Goal: Task Accomplishment & Management: Use online tool/utility

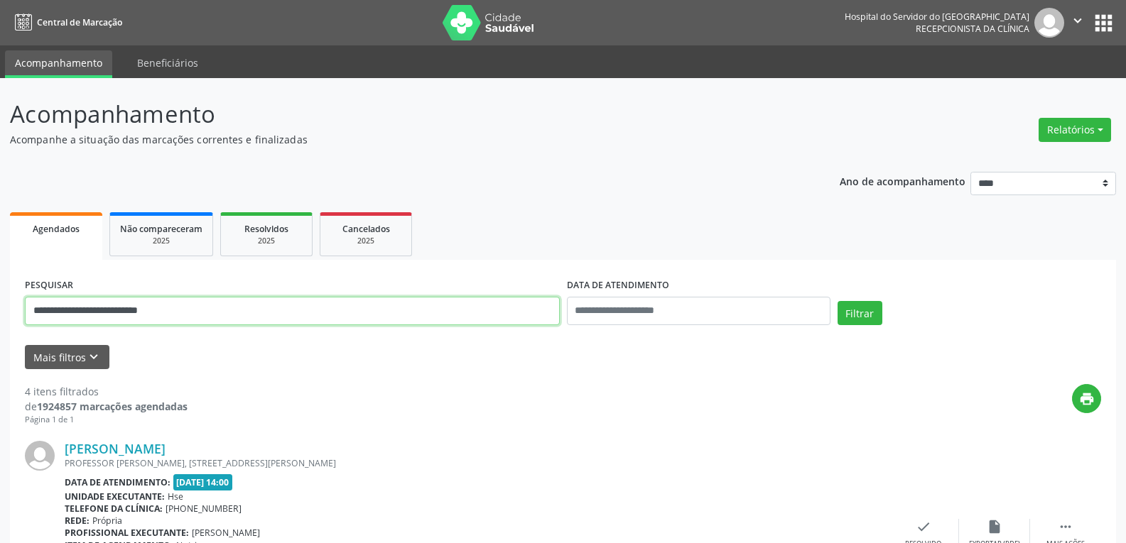
drag, startPoint x: 218, startPoint y: 315, endPoint x: 0, endPoint y: 298, distance: 218.8
type input "**********"
click at [837, 301] on button "Filtrar" at bounding box center [859, 313] width 45 height 24
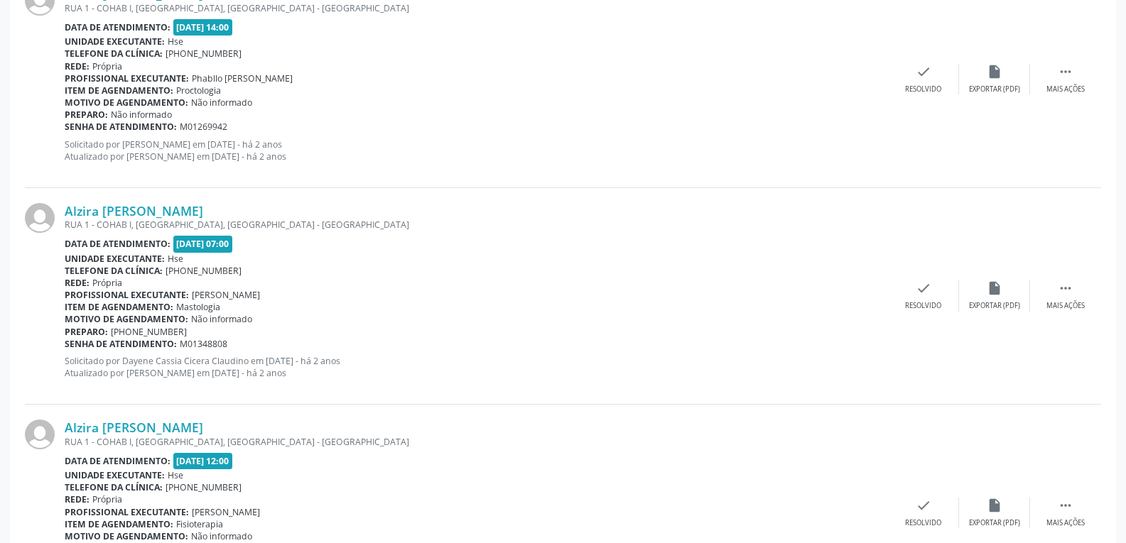
scroll to position [2294, 0]
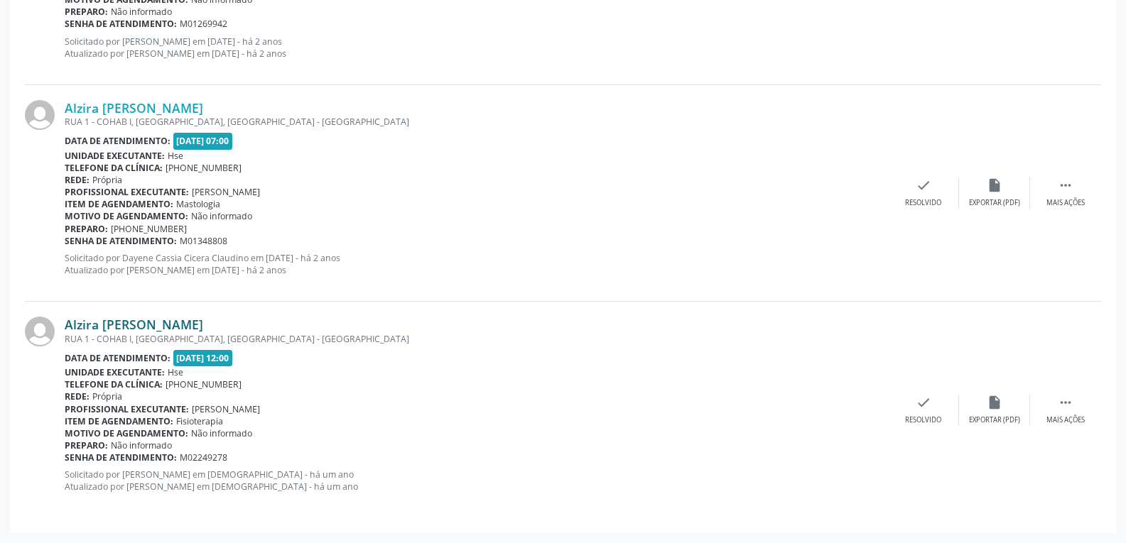
click at [126, 322] on link "Alzira [PERSON_NAME]" at bounding box center [134, 325] width 139 height 16
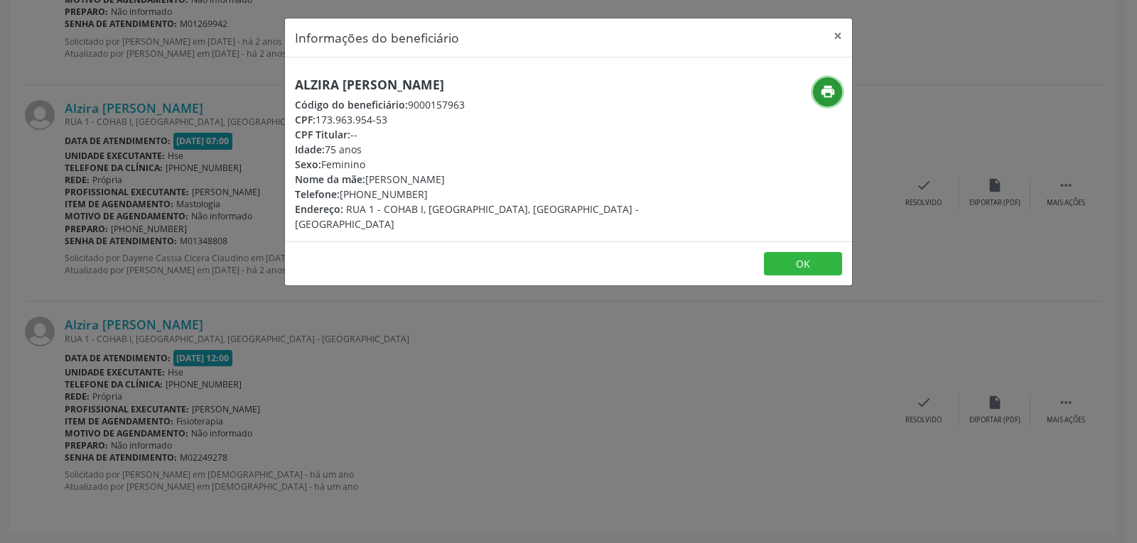
click at [824, 88] on icon "print" at bounding box center [828, 92] width 16 height 16
drag, startPoint x: 317, startPoint y: 117, endPoint x: 438, endPoint y: 117, distance: 120.8
click at [438, 117] on div "CPF: 173.963.954-53" at bounding box center [474, 119] width 358 height 15
copy div "173.963.954-53"
drag, startPoint x: 340, startPoint y: 194, endPoint x: 448, endPoint y: 194, distance: 108.0
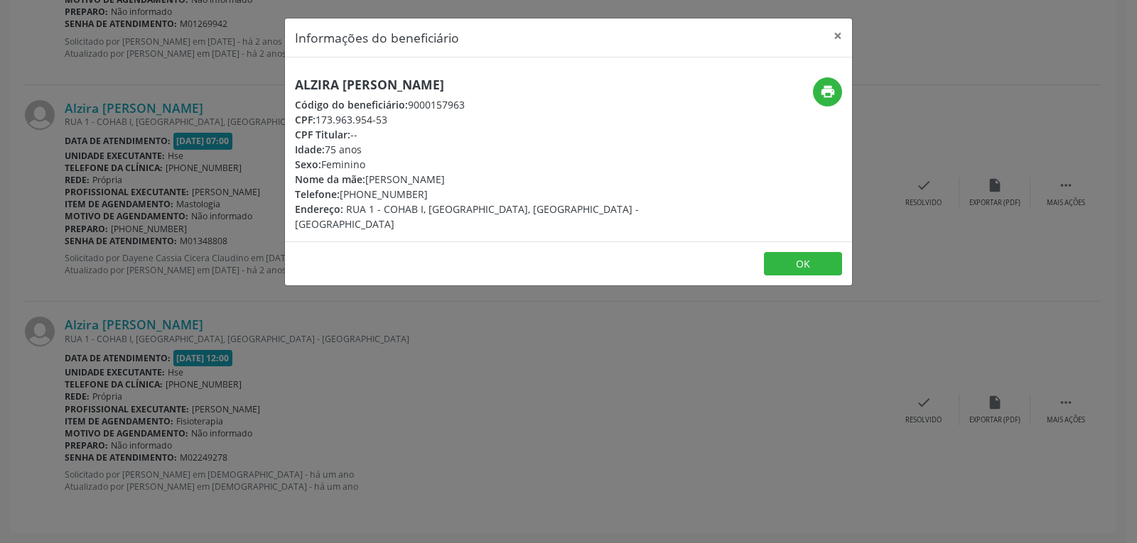
click at [448, 194] on div "Telefone: [PHONE_NUMBER]" at bounding box center [474, 194] width 358 height 15
copy div "[PHONE_NUMBER]"
click at [839, 38] on button "×" at bounding box center [837, 35] width 28 height 35
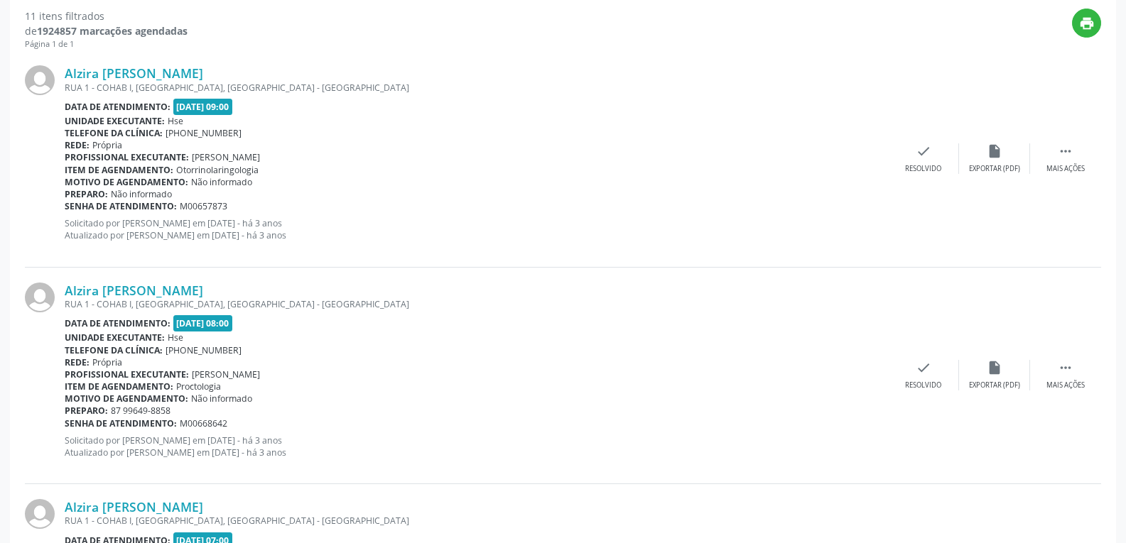
scroll to position [0, 0]
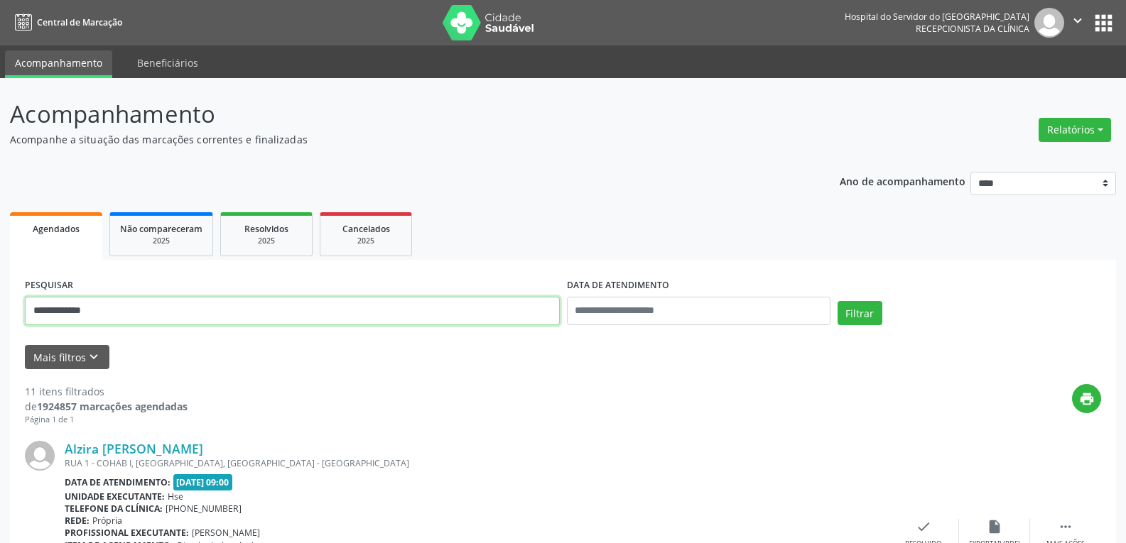
drag, startPoint x: 115, startPoint y: 317, endPoint x: 2, endPoint y: 295, distance: 114.9
click at [173, 311] on input "text" at bounding box center [292, 311] width 535 height 28
paste input "**********"
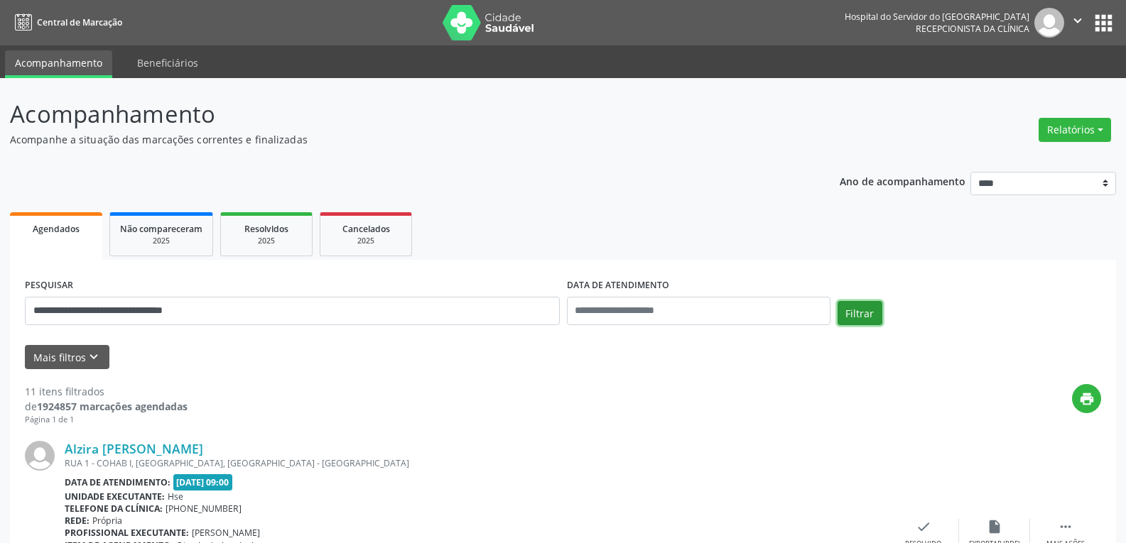
click at [871, 310] on button "Filtrar" at bounding box center [859, 313] width 45 height 24
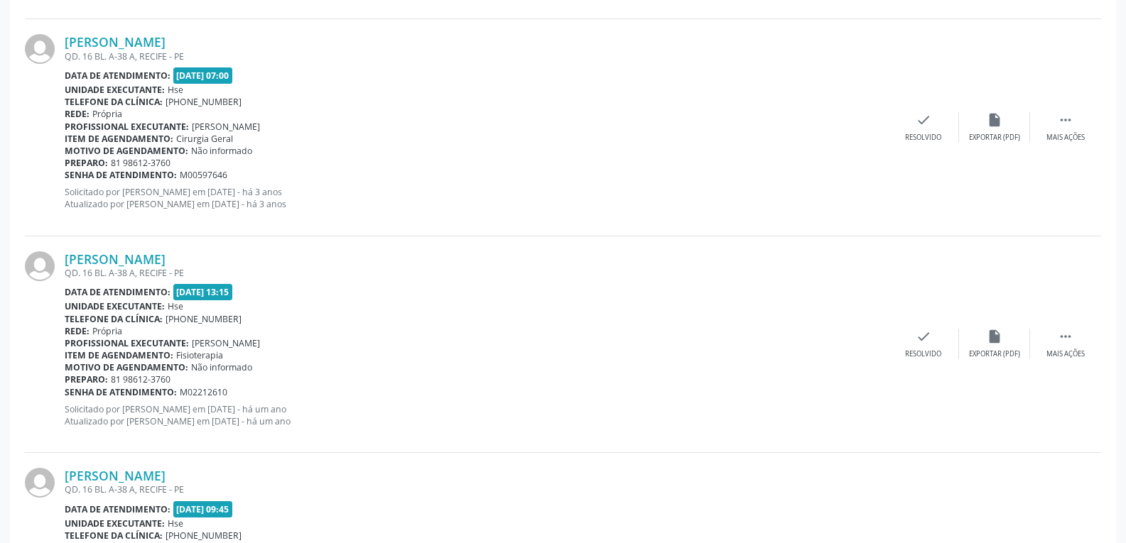
scroll to position [1642, 0]
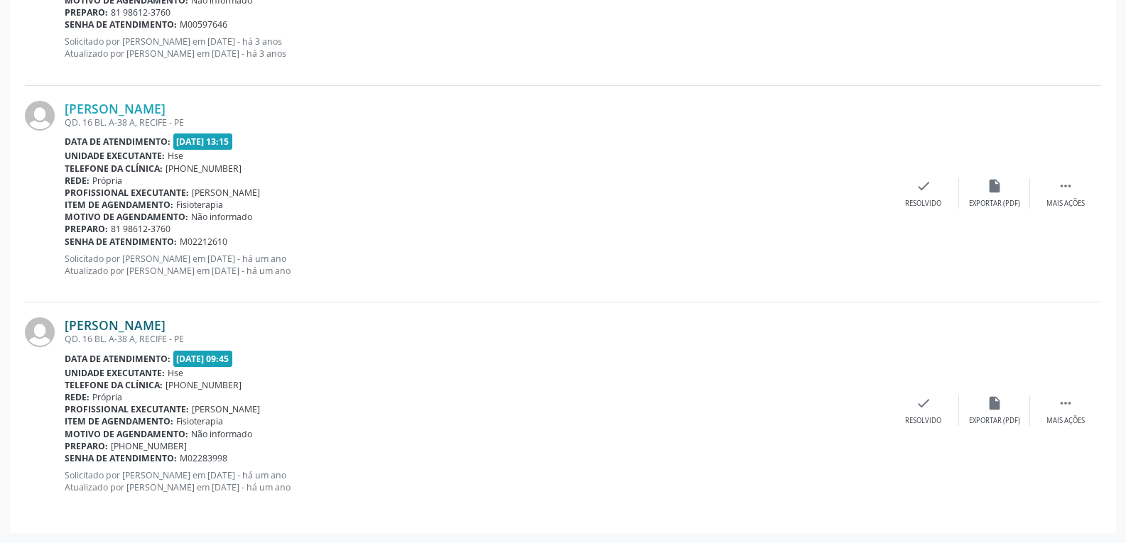
click at [126, 330] on link "[PERSON_NAME]" at bounding box center [115, 326] width 101 height 16
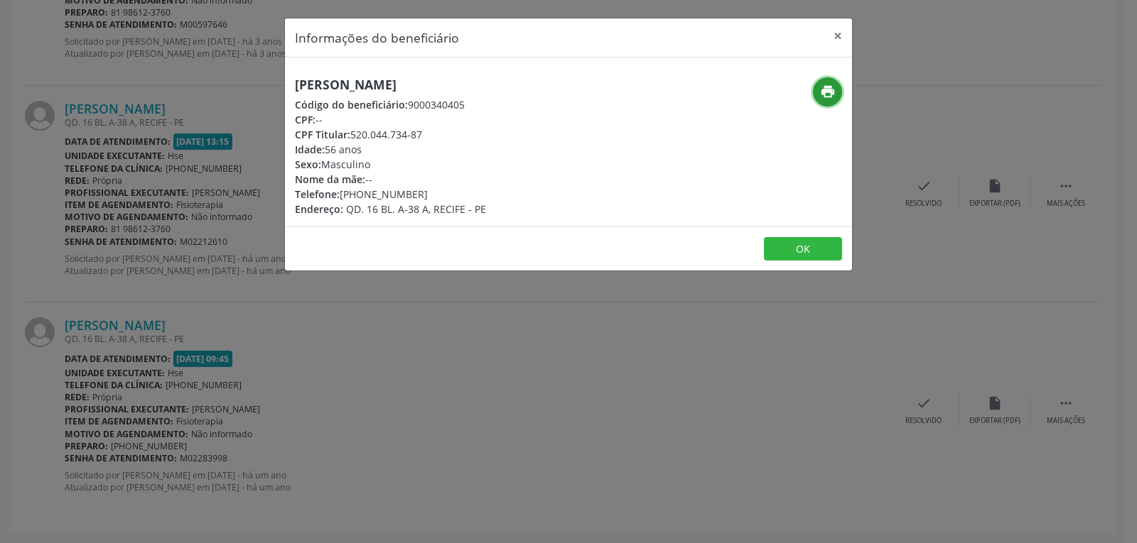
click at [832, 90] on icon "print" at bounding box center [828, 92] width 16 height 16
drag, startPoint x: 349, startPoint y: 130, endPoint x: 483, endPoint y: 130, distance: 134.3
click at [483, 130] on div "CPF Titular: 520.044.734-87" at bounding box center [390, 134] width 191 height 15
copy div "520.044.734-87"
drag, startPoint x: 360, startPoint y: 191, endPoint x: 450, endPoint y: 186, distance: 90.3
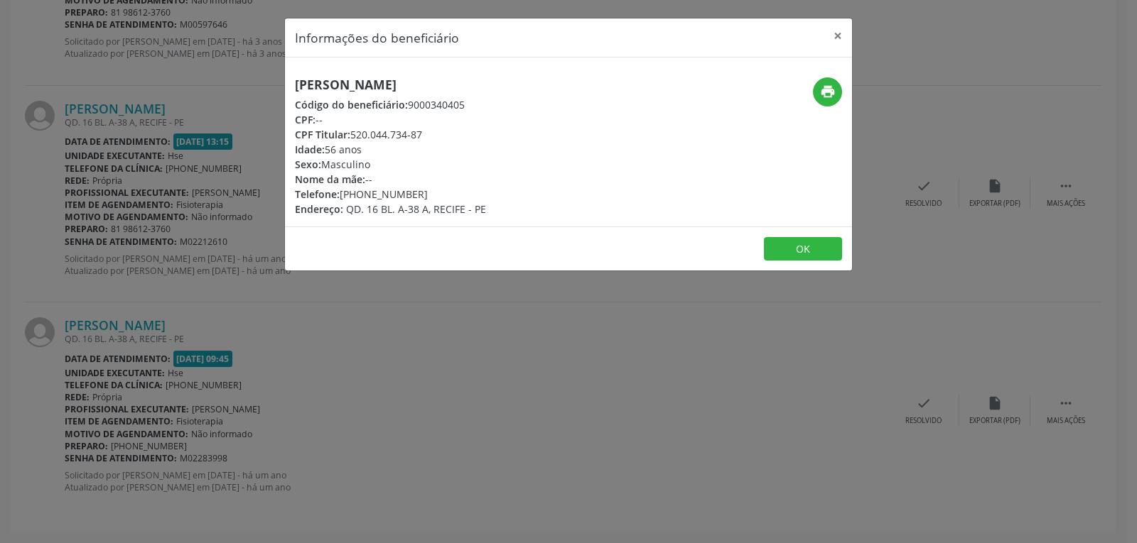
click at [450, 187] on div "Telefone: [PHONE_NUMBER]" at bounding box center [390, 194] width 191 height 15
copy div "98612-3760"
click at [834, 35] on button "×" at bounding box center [837, 35] width 28 height 35
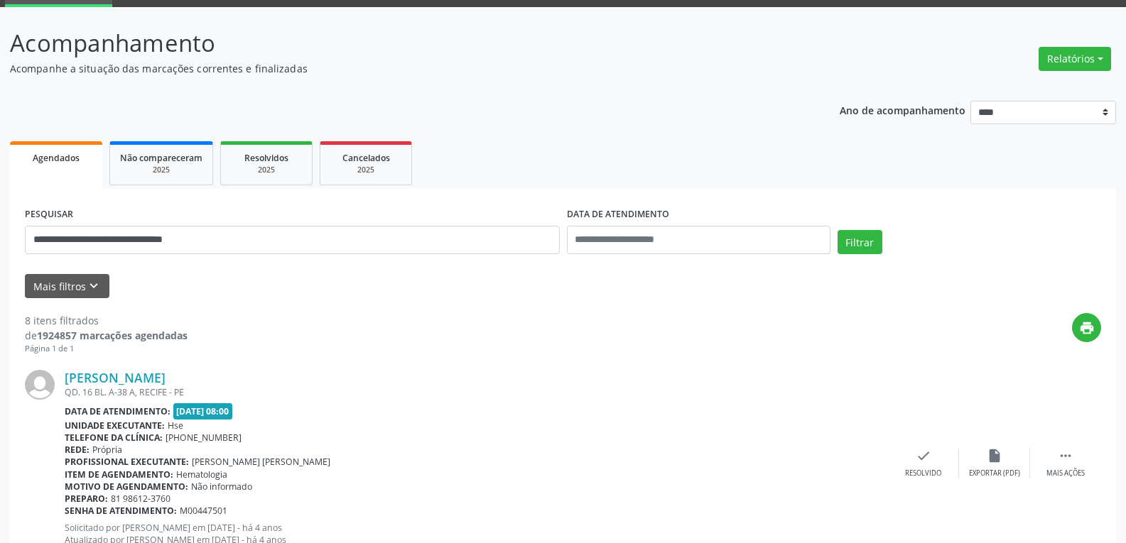
scroll to position [0, 0]
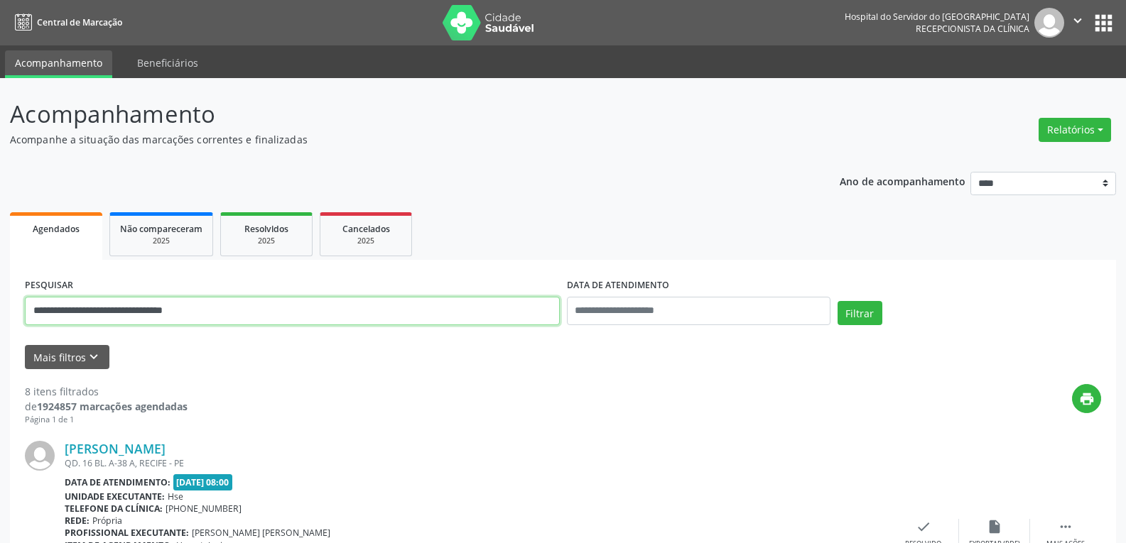
drag, startPoint x: 225, startPoint y: 310, endPoint x: 0, endPoint y: 313, distance: 225.2
type input "**********"
click at [837, 301] on button "Filtrar" at bounding box center [859, 313] width 45 height 24
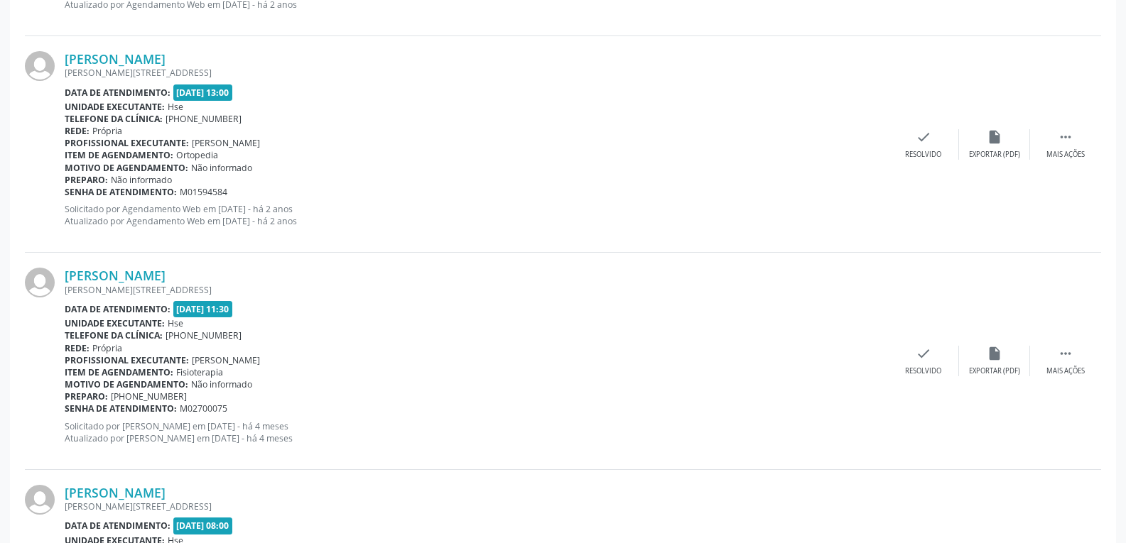
scroll to position [2076, 0]
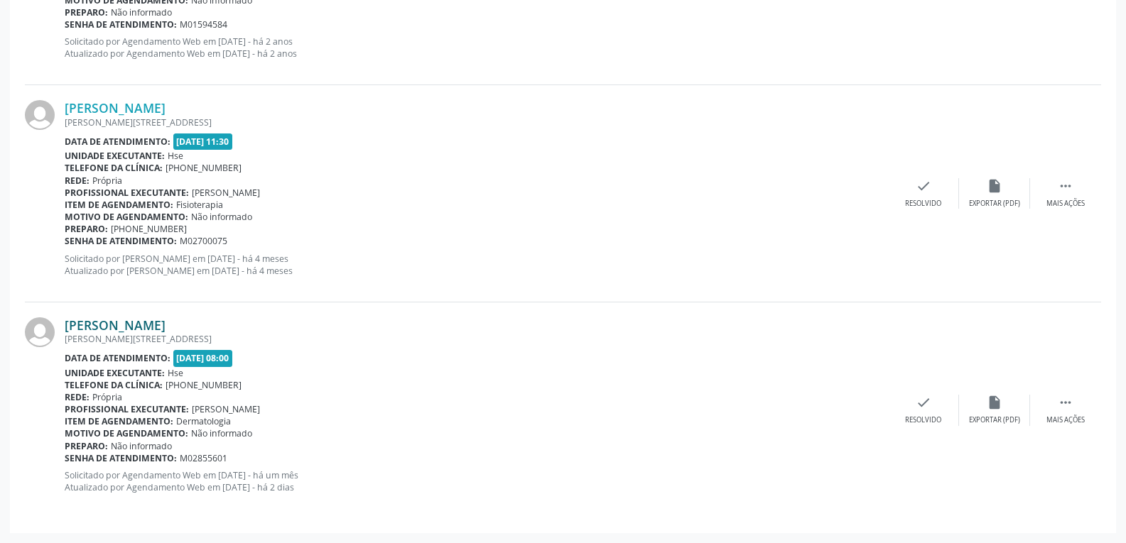
click at [156, 322] on link "[PERSON_NAME]" at bounding box center [115, 326] width 101 height 16
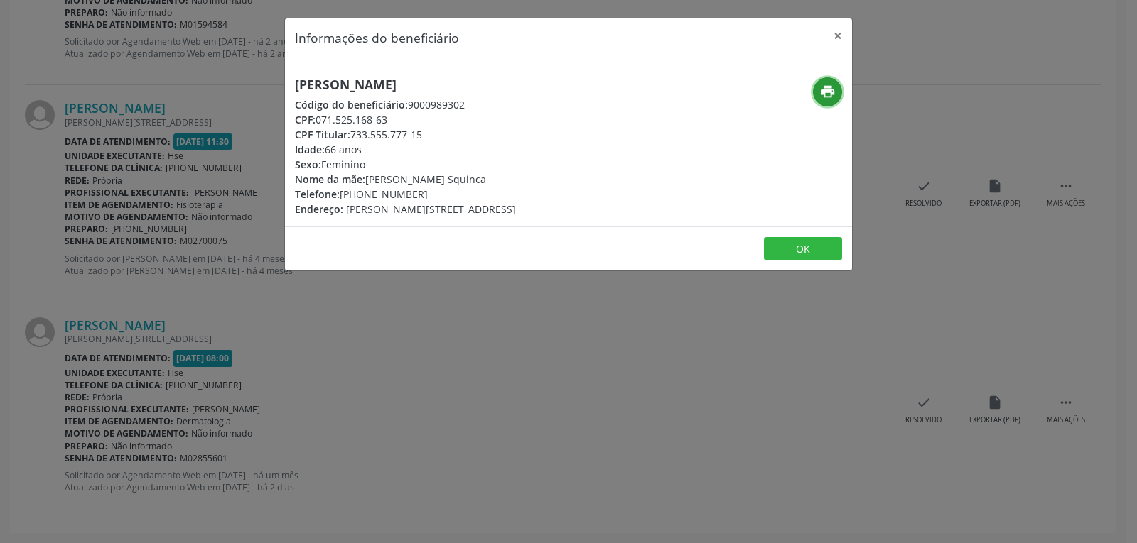
click at [820, 88] on icon "print" at bounding box center [828, 92] width 16 height 16
drag, startPoint x: 351, startPoint y: 140, endPoint x: 487, endPoint y: 134, distance: 136.5
click at [487, 134] on div "CPF Titular: 733.555.777-15" at bounding box center [405, 134] width 221 height 15
copy div "733.555.777-15"
drag, startPoint x: 362, startPoint y: 192, endPoint x: 470, endPoint y: 199, distance: 108.9
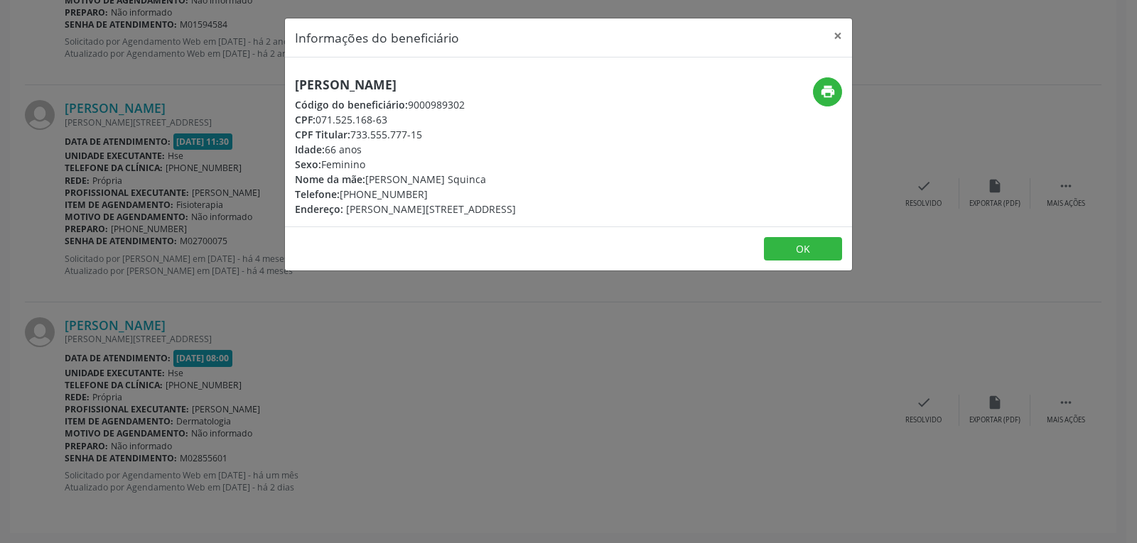
click at [470, 199] on div "Telefone: [PHONE_NUMBER]" at bounding box center [405, 194] width 221 height 15
copy div "99574-6882"
click at [842, 33] on button "×" at bounding box center [837, 35] width 28 height 35
